Goal: Check status: Check status

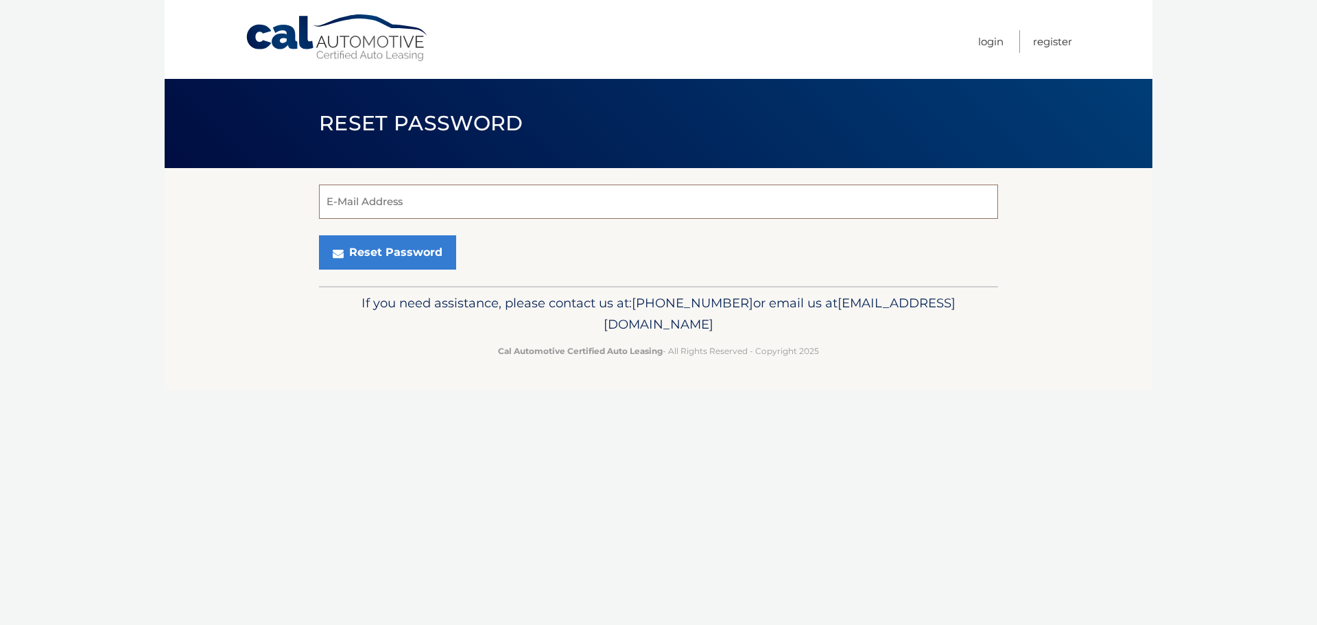
click at [455, 201] on input "E-Mail Address" at bounding box center [658, 201] width 679 height 34
type input "kylejcarlson3695@gmail.com"
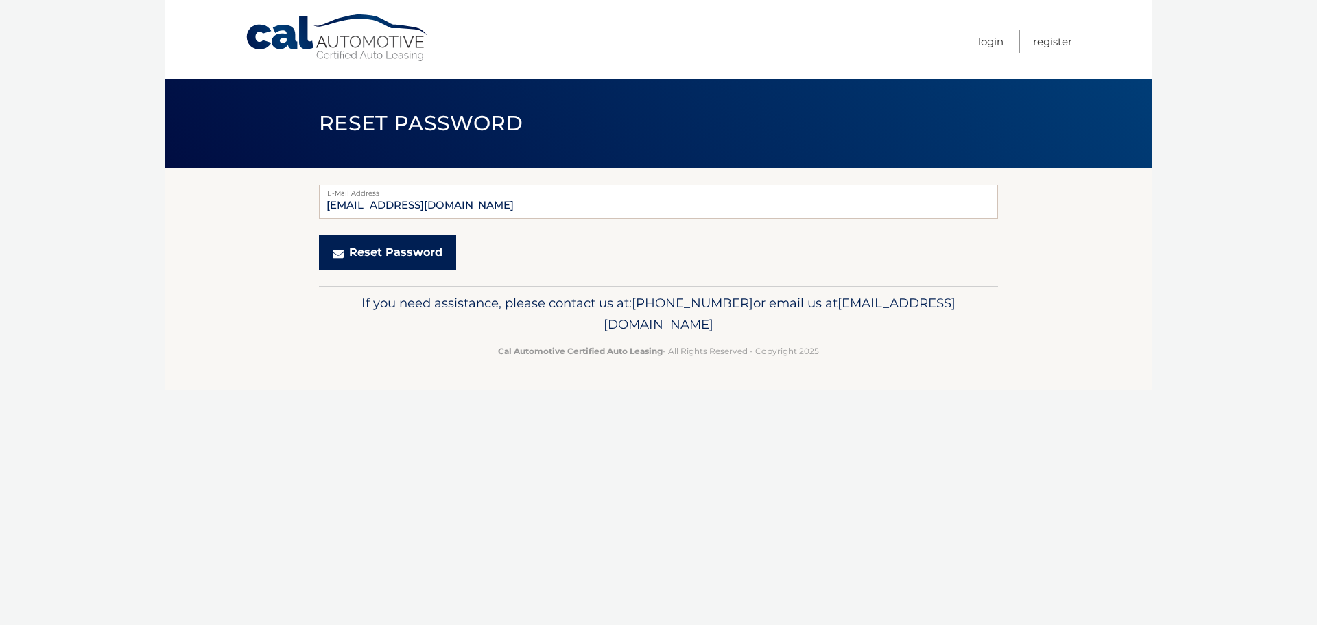
click at [376, 251] on button "Reset Password" at bounding box center [387, 252] width 137 height 34
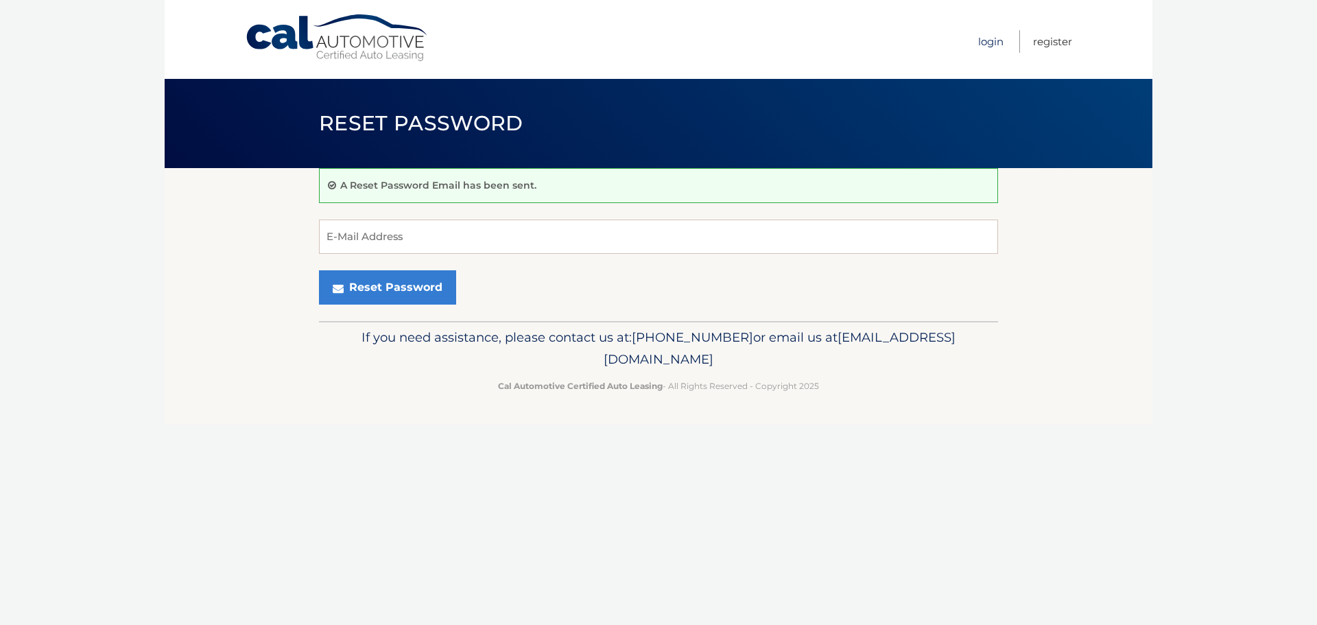
click at [988, 37] on link "Login" at bounding box center [990, 41] width 25 height 23
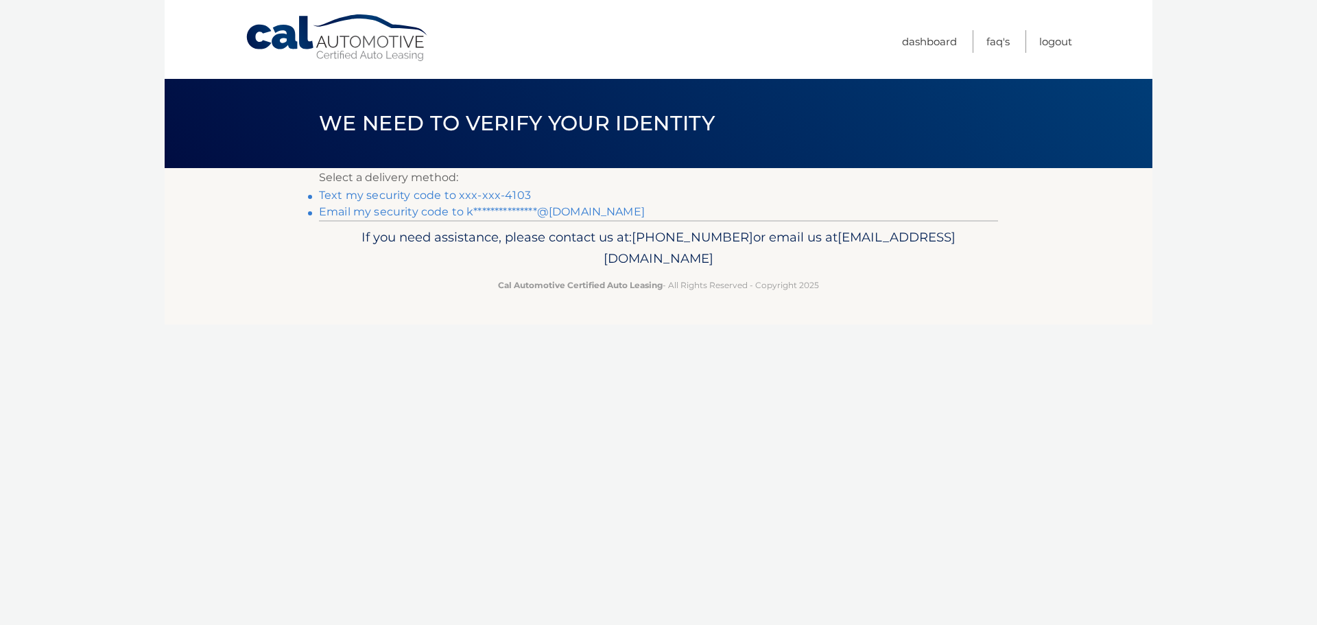
click at [479, 193] on link "Text my security code to xxx-xxx-4103" at bounding box center [425, 195] width 212 height 13
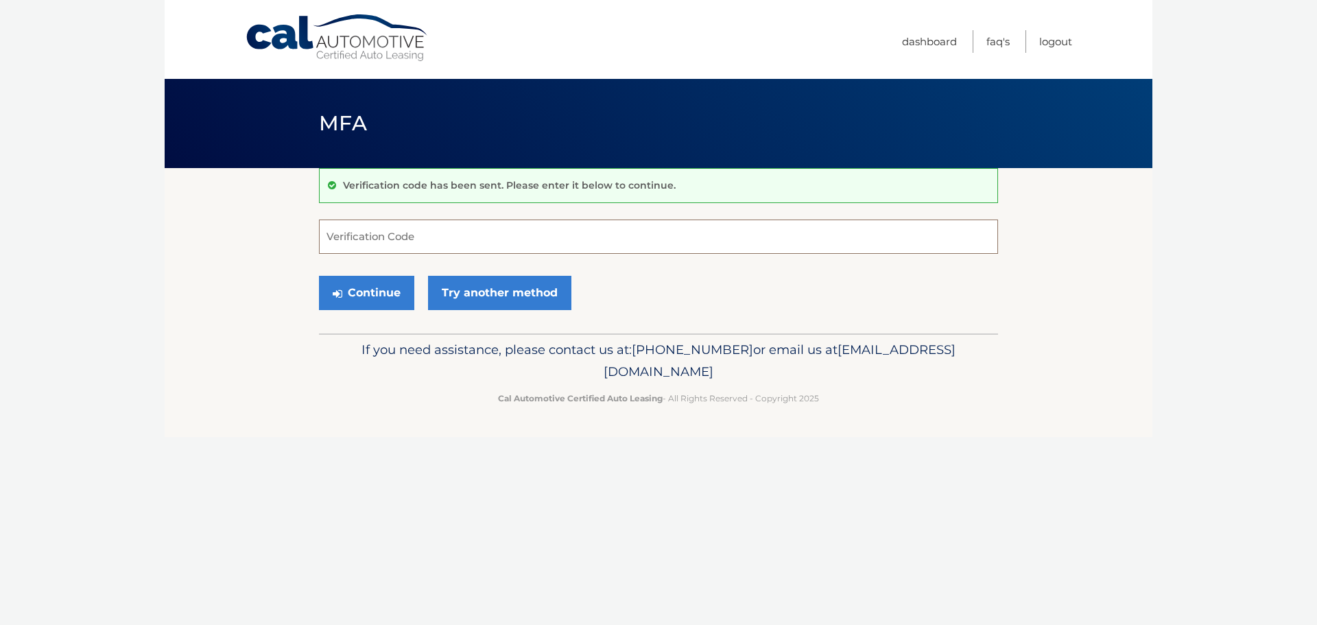
click at [451, 241] on input "Verification Code" at bounding box center [658, 236] width 679 height 34
type input "672633"
click at [389, 291] on button "Continue" at bounding box center [366, 293] width 95 height 34
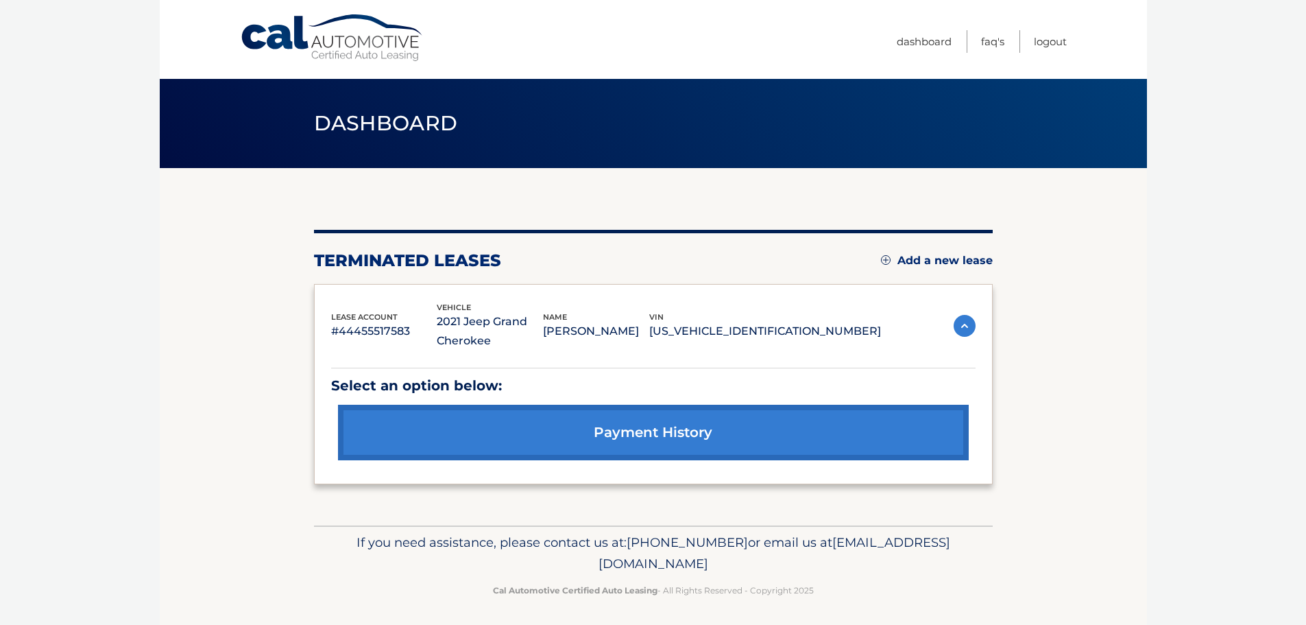
click at [960, 325] on img at bounding box center [965, 326] width 22 height 22
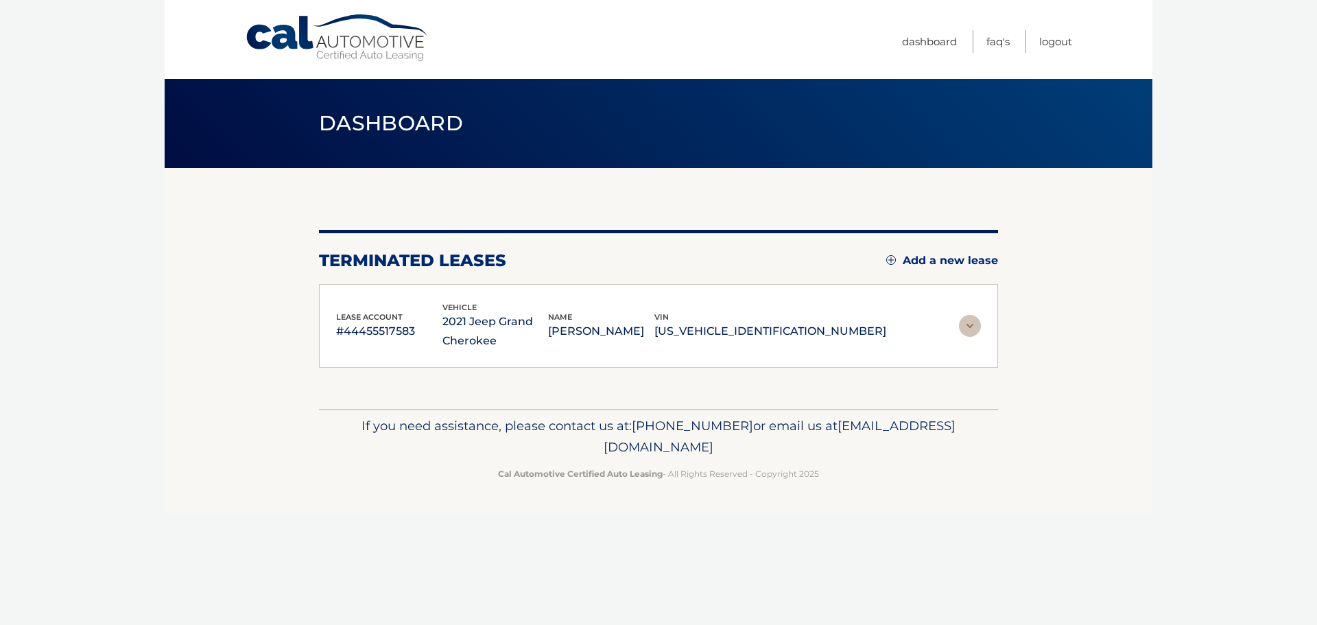
click at [960, 325] on img at bounding box center [970, 326] width 22 height 22
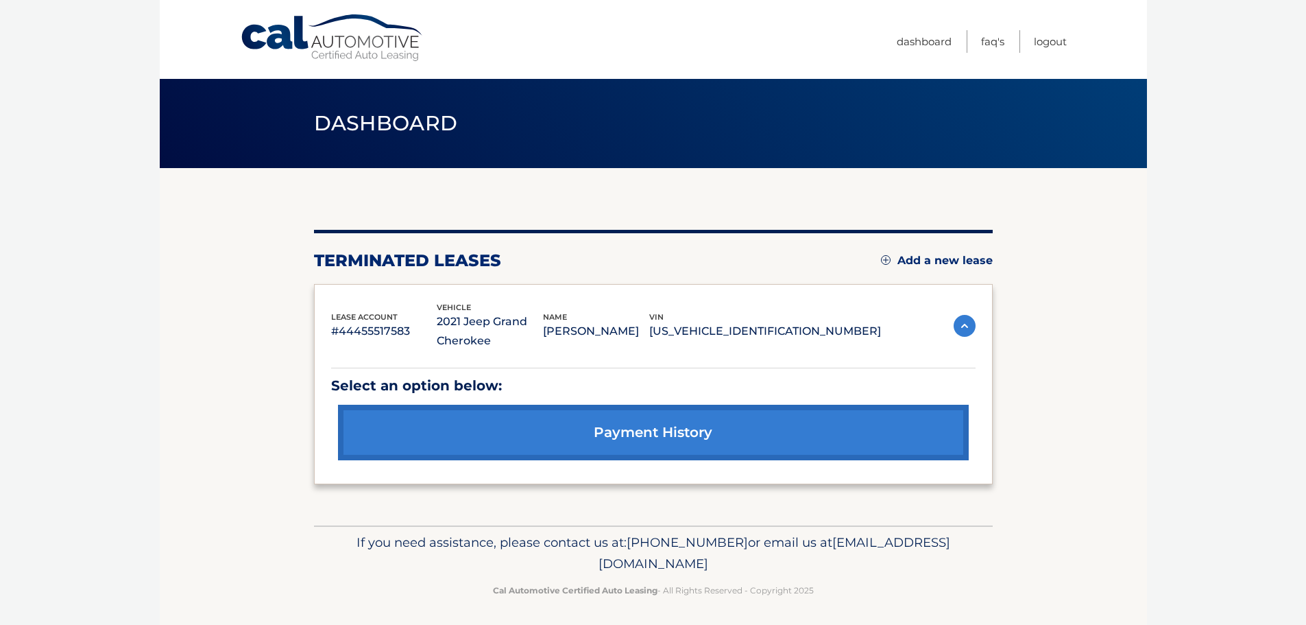
click at [483, 431] on link "payment history" at bounding box center [653, 433] width 631 height 56
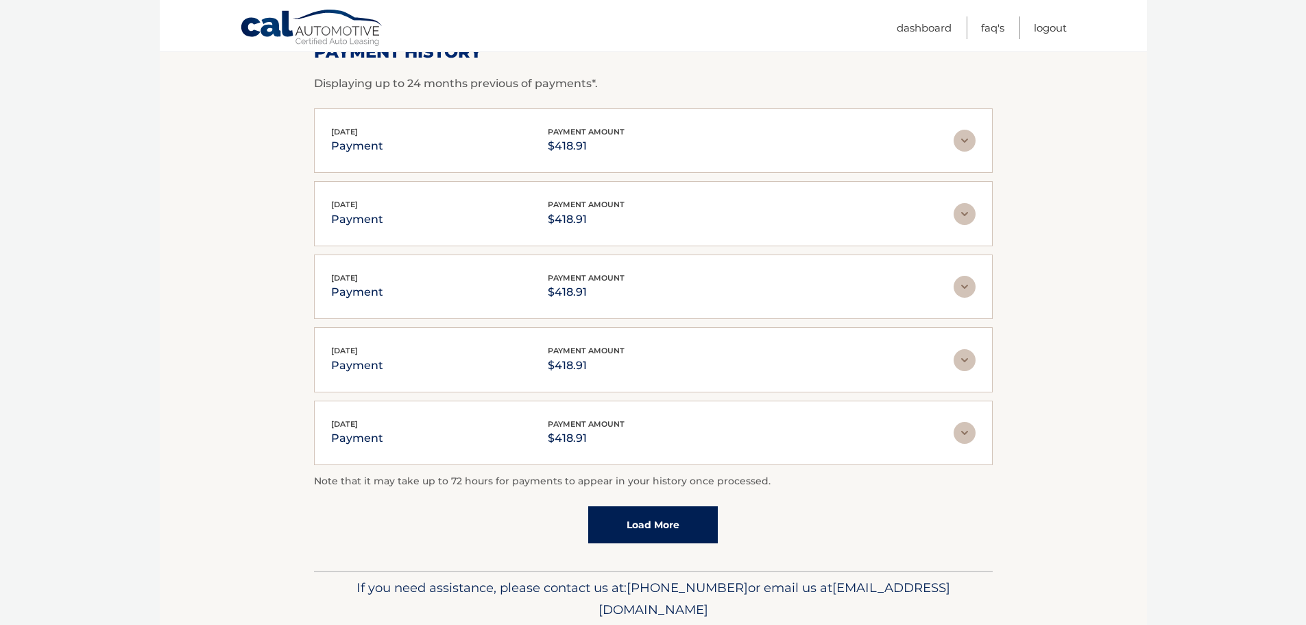
scroll to position [276, 0]
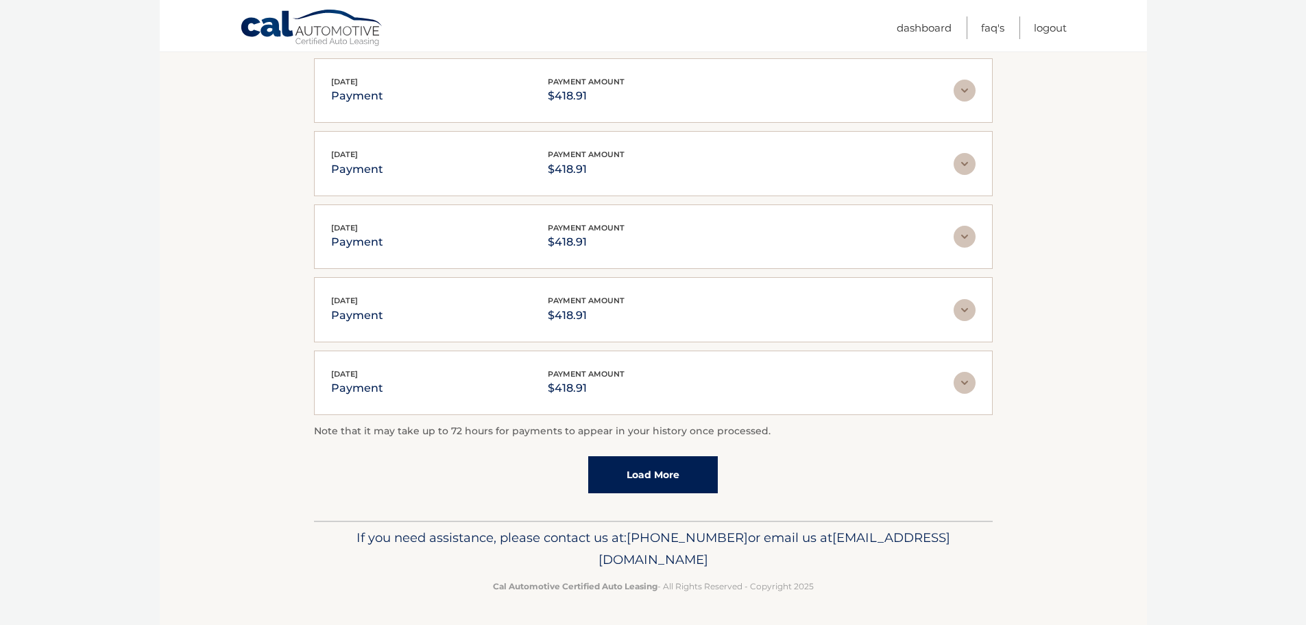
click at [657, 477] on link "Load More" at bounding box center [653, 474] width 130 height 37
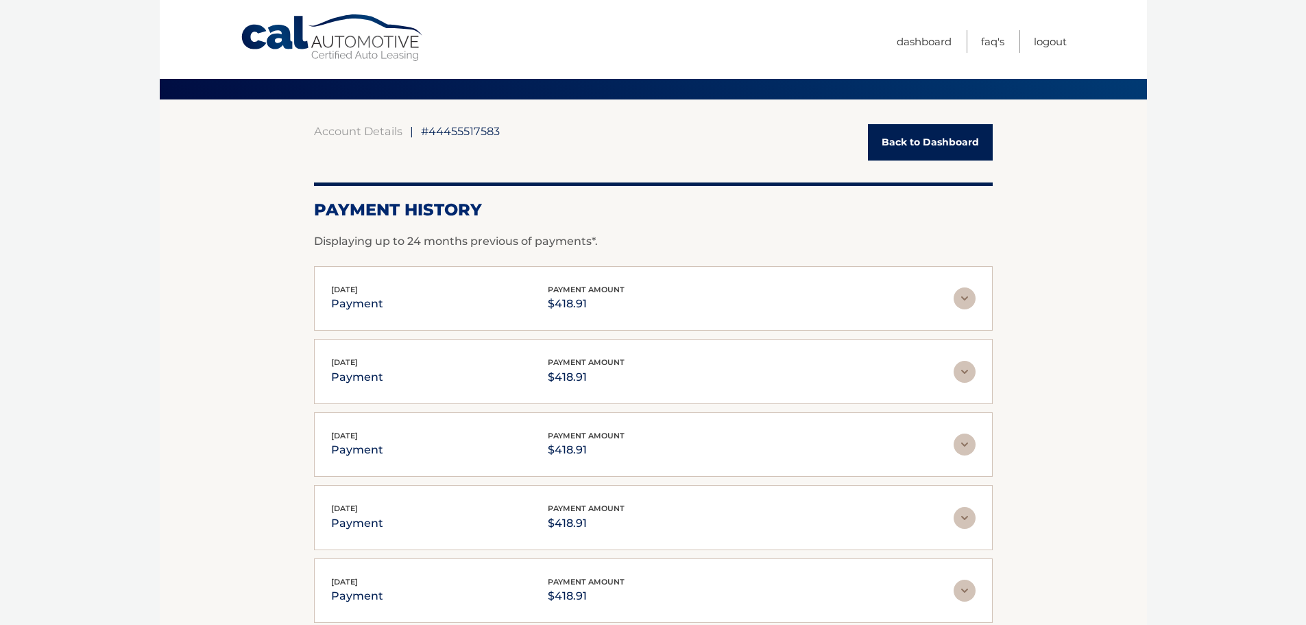
scroll to position [0, 0]
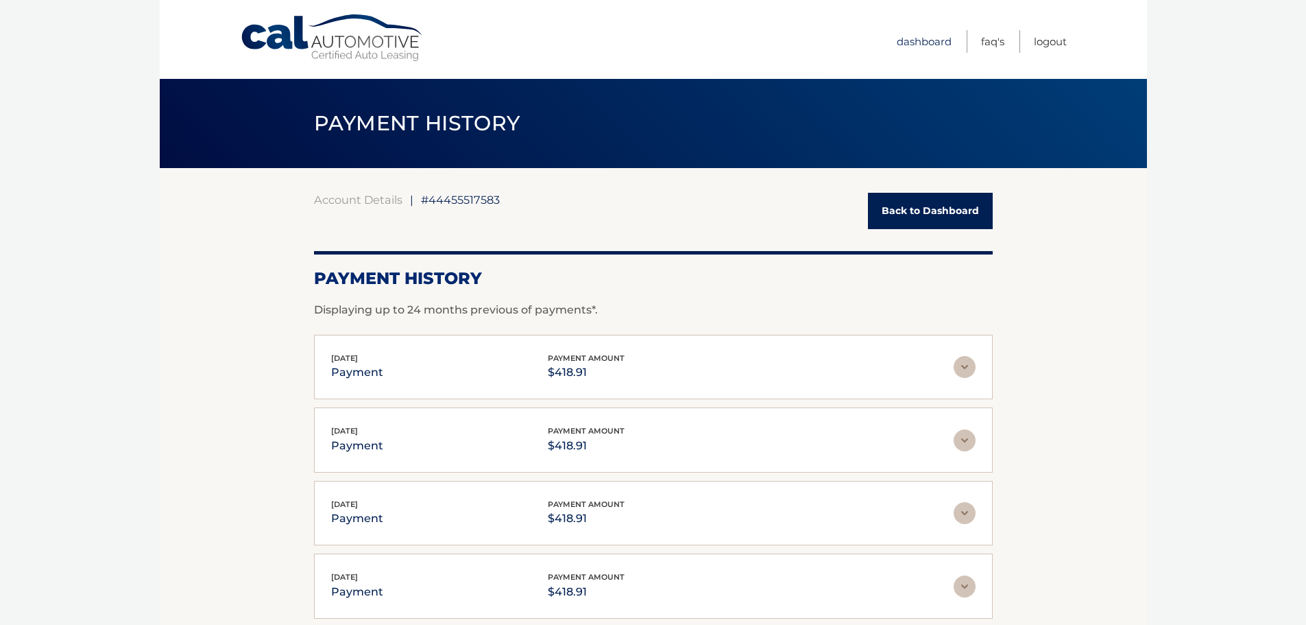
click at [918, 39] on link "Dashboard" at bounding box center [924, 41] width 55 height 23
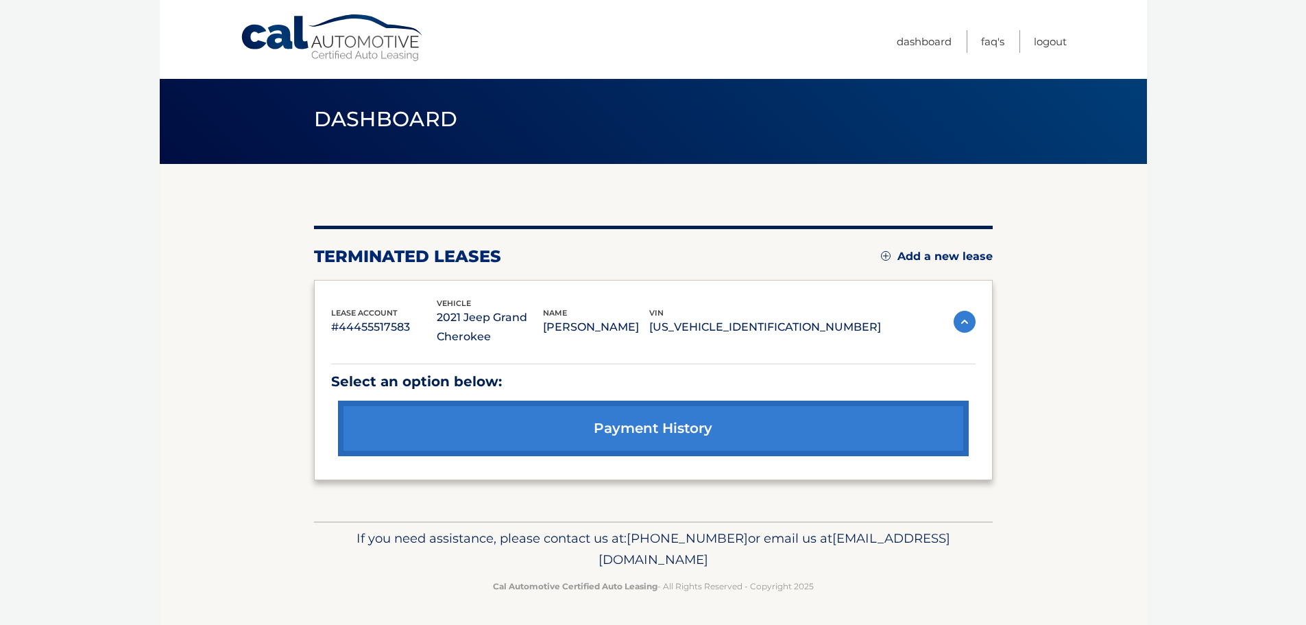
scroll to position [5, 0]
click at [326, 42] on link "Cal Automotive" at bounding box center [332, 38] width 185 height 49
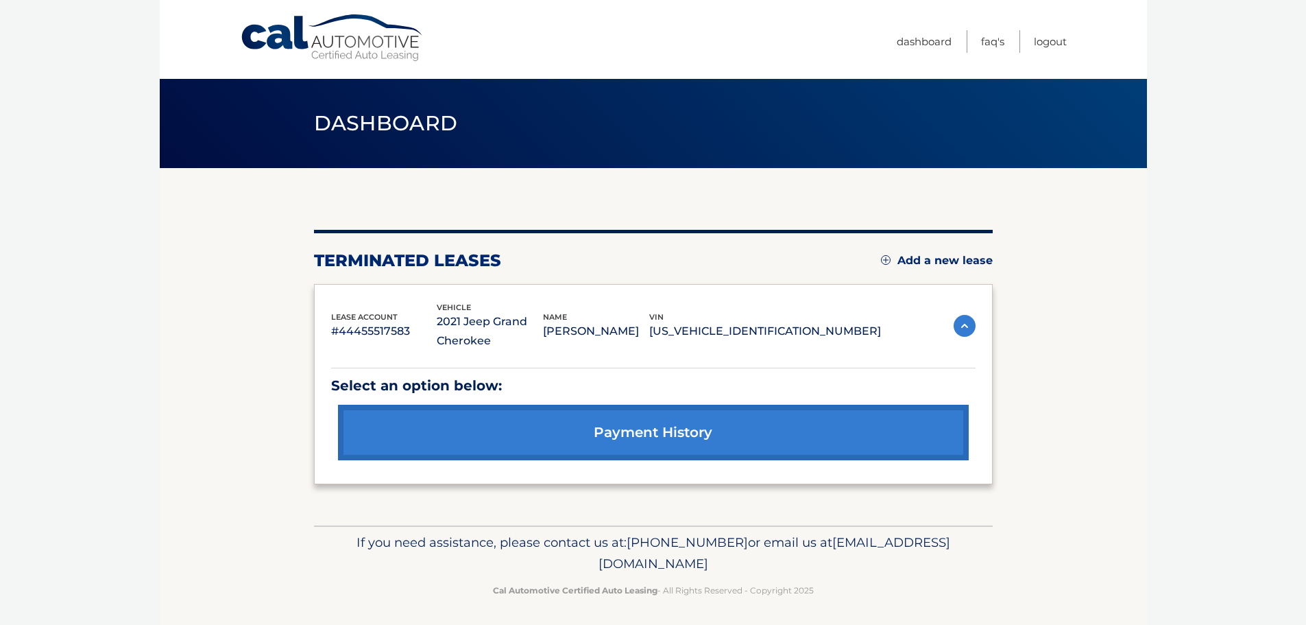
click at [571, 433] on link "payment history" at bounding box center [653, 433] width 631 height 56
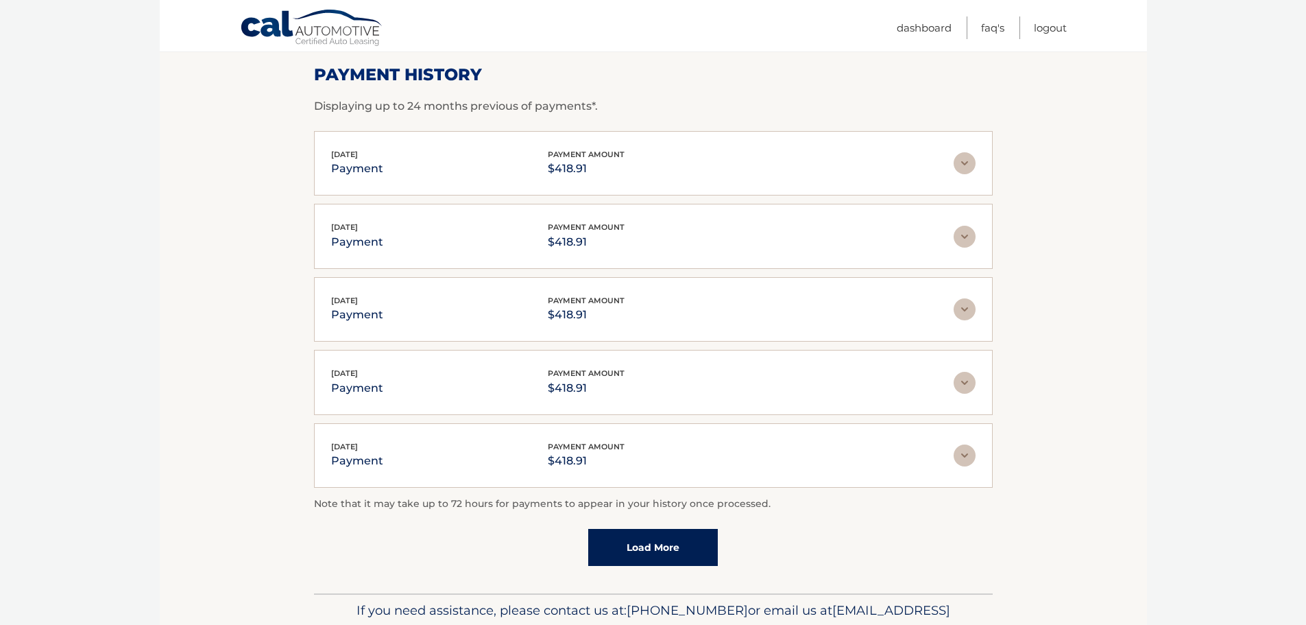
scroll to position [274, 0]
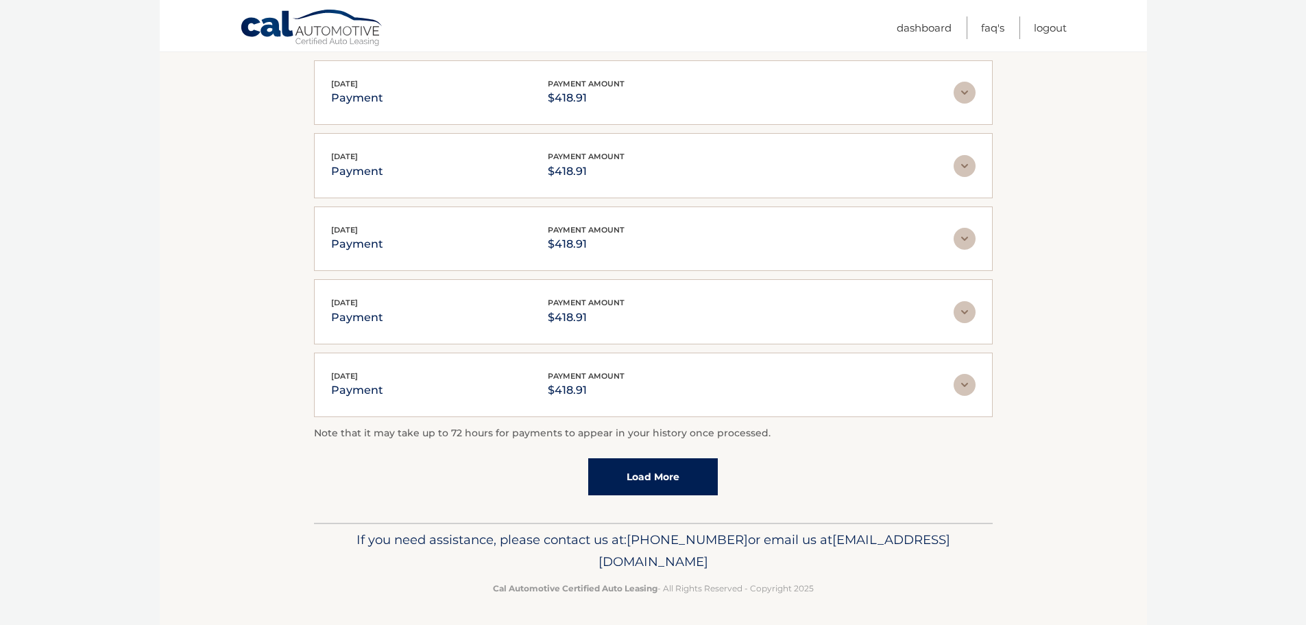
click at [652, 481] on link "Load More" at bounding box center [653, 476] width 130 height 37
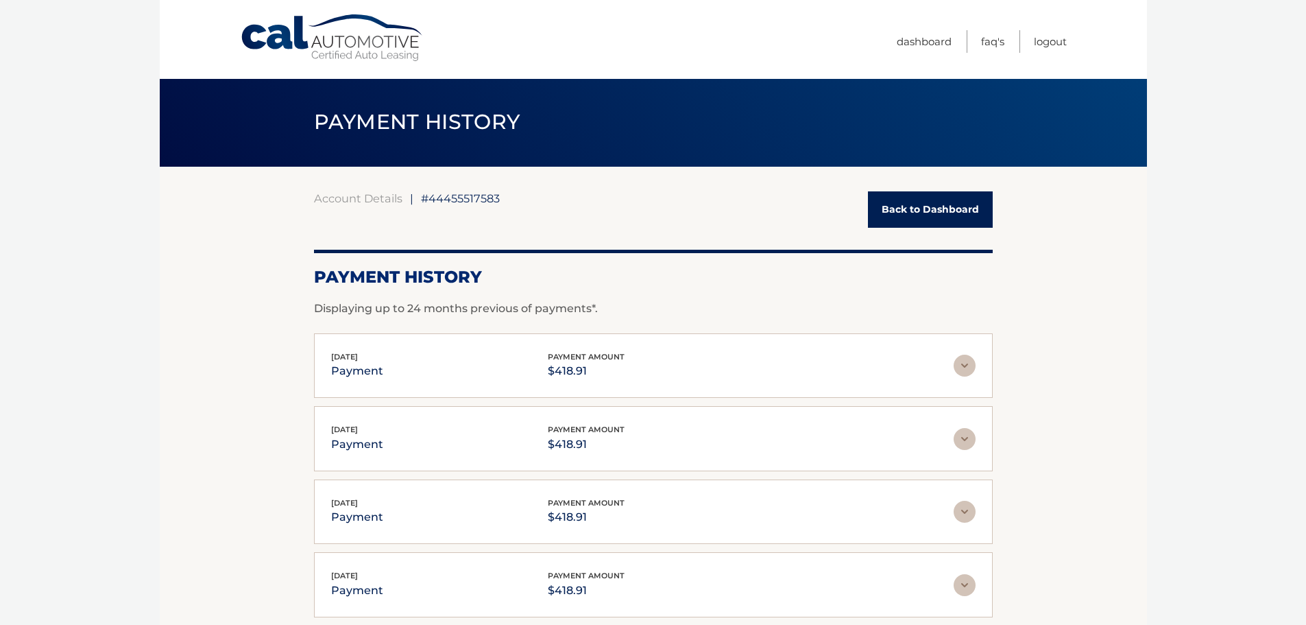
scroll to position [0, 0]
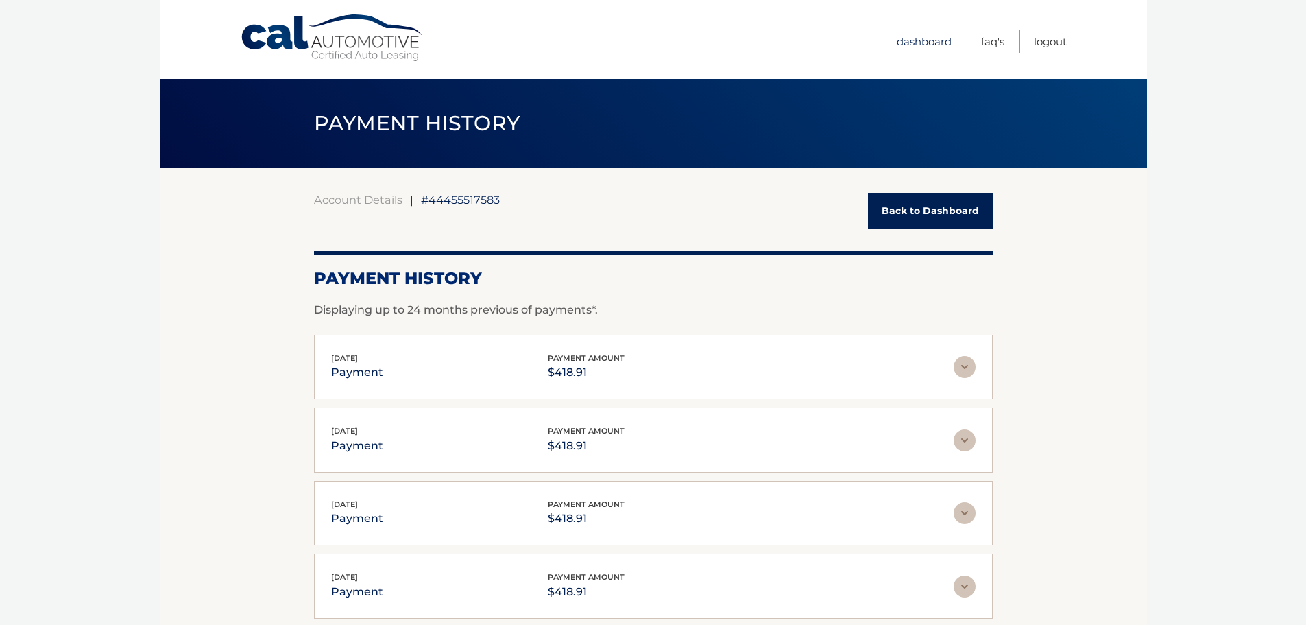
click at [923, 36] on link "Dashboard" at bounding box center [924, 41] width 55 height 23
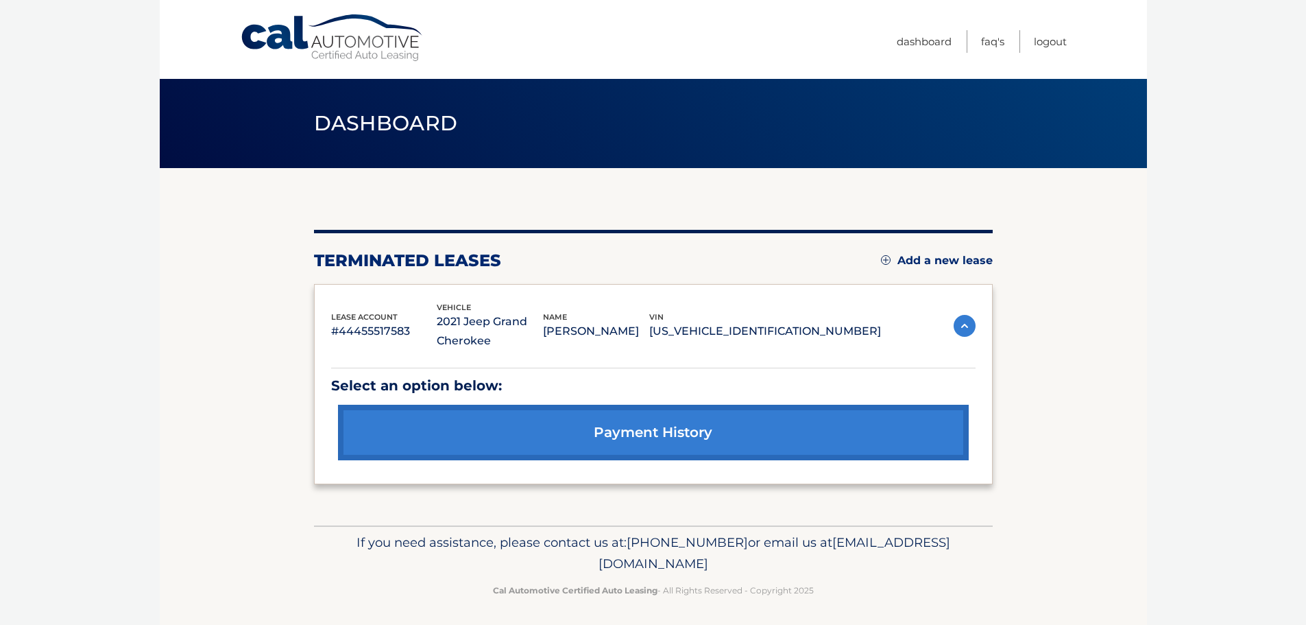
click at [302, 52] on link "Cal Automotive" at bounding box center [332, 38] width 185 height 49
